Goal: Task Accomplishment & Management: Complete application form

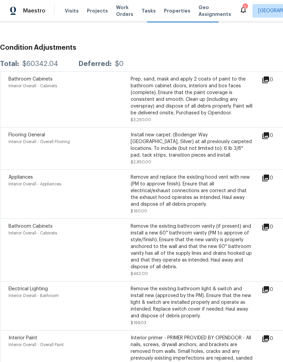
scroll to position [102, 0]
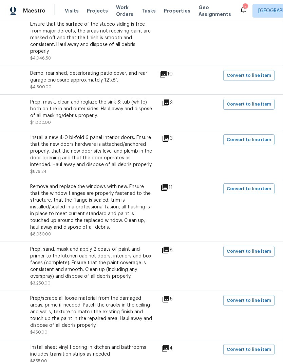
scroll to position [766, 100]
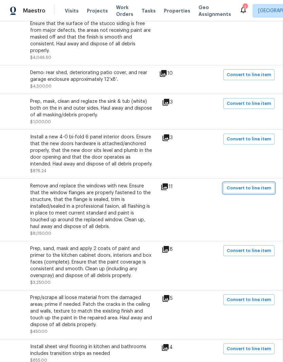
click at [249, 187] on span "Convert to line item" at bounding box center [248, 189] width 44 height 8
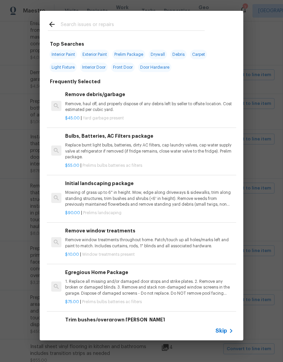
click at [114, 24] on input "text" at bounding box center [133, 25] width 144 height 10
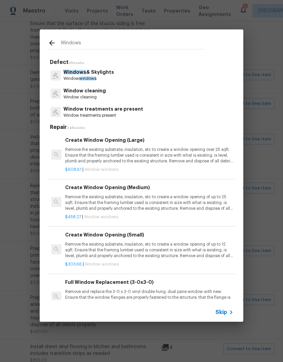
type input "Windows"
click at [128, 73] on div "Windows & Skylights Window windows" at bounding box center [141, 75] width 187 height 18
click at [124, 72] on div "Windows & Skylights Window windows" at bounding box center [141, 75] width 187 height 18
click at [102, 71] on p "Windows & Skylights" at bounding box center [88, 72] width 50 height 7
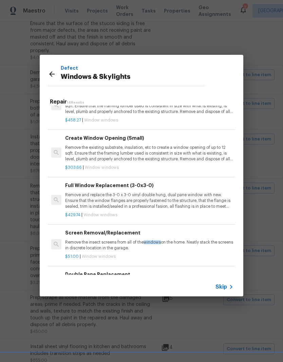
scroll to position [74, 0]
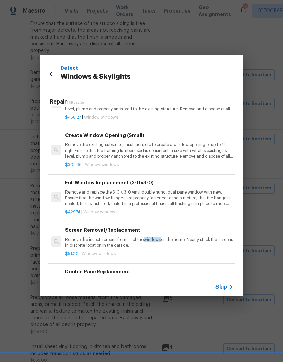
click at [179, 194] on p "Remove and replace the 3-0 x 3-0 vinyl double hung, dual pane window with new. …" at bounding box center [149, 198] width 168 height 17
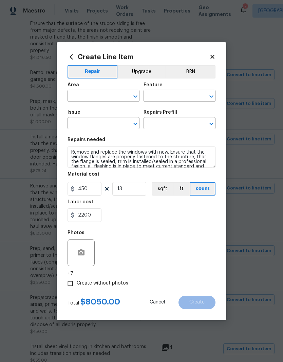
type input "Exterior Overall"
type input "Exterior Windows"
type input "Windows & Skylights"
type textarea "Remove and replace the 3-0 x 3-0 vinyl double hung, dual pane window with new. …"
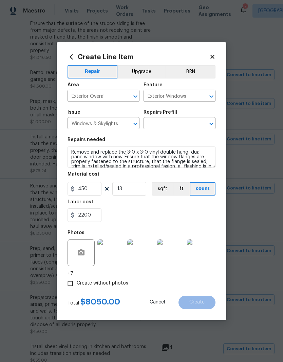
type input "Full Window Replacement (3-0x3-0) $429.74"
type input "429.74"
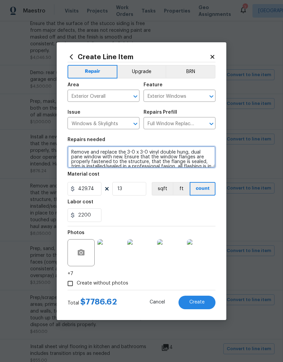
click at [129, 149] on textarea "Remove and replace the 3-0 x 3-0 vinyl double hung, dual pane window with new. …" at bounding box center [141, 157] width 148 height 22
click at [129, 152] on textarea "Remove and replace the 3-0 x 3-0 vinyl double hung, dual pane window with new. …" at bounding box center [141, 157] width 148 height 22
click at [141, 153] on textarea "Remove and replace the window with new. Ensure that the window flanges are prop…" at bounding box center [141, 157] width 148 height 22
type textarea "Remove and replace the window with new. Ensure that the window flanges are prop…"
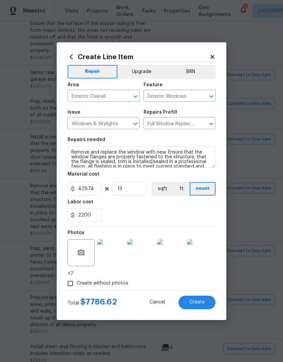
click at [155, 211] on div "2200" at bounding box center [141, 216] width 148 height 14
click at [85, 259] on button "button" at bounding box center [81, 253] width 16 height 16
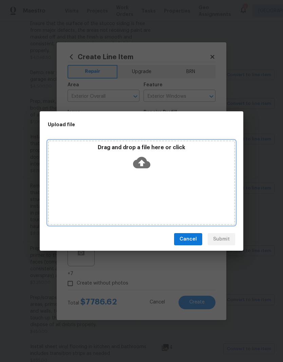
click at [145, 167] on icon at bounding box center [141, 163] width 17 height 12
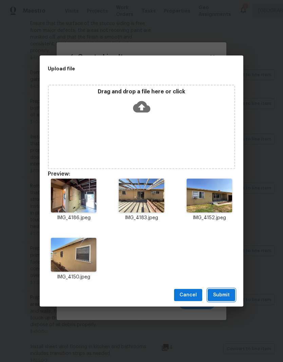
click at [226, 294] on span "Submit" at bounding box center [221, 295] width 17 height 8
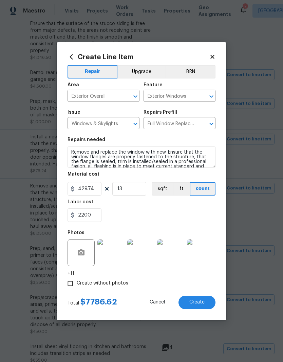
click at [204, 302] on button "Create" at bounding box center [196, 303] width 37 height 14
